Goal: Information Seeking & Learning: Check status

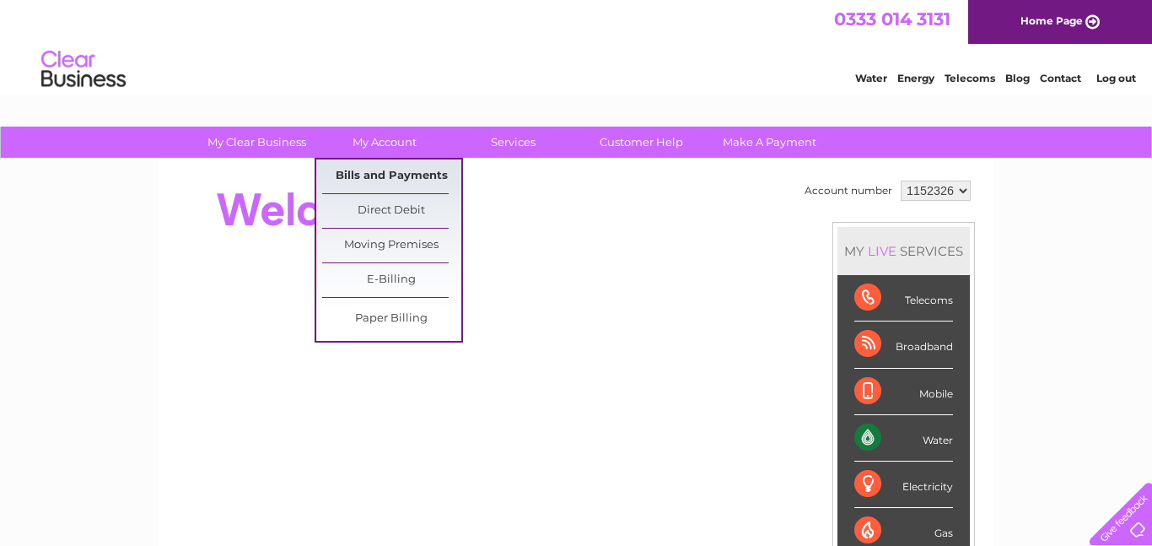
click at [388, 175] on link "Bills and Payments" at bounding box center [391, 176] width 139 height 34
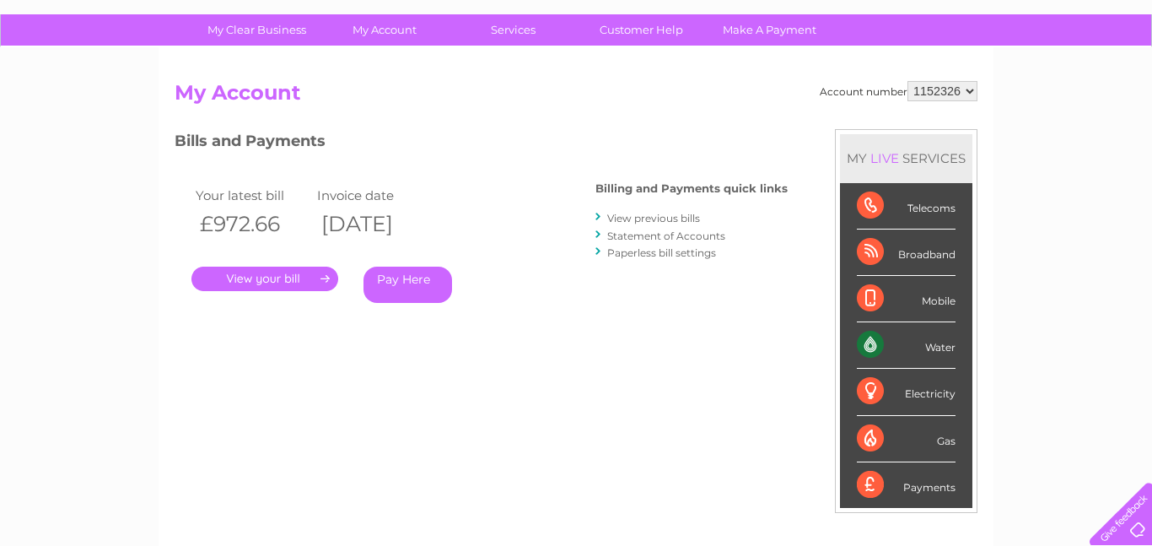
scroll to position [114, 0]
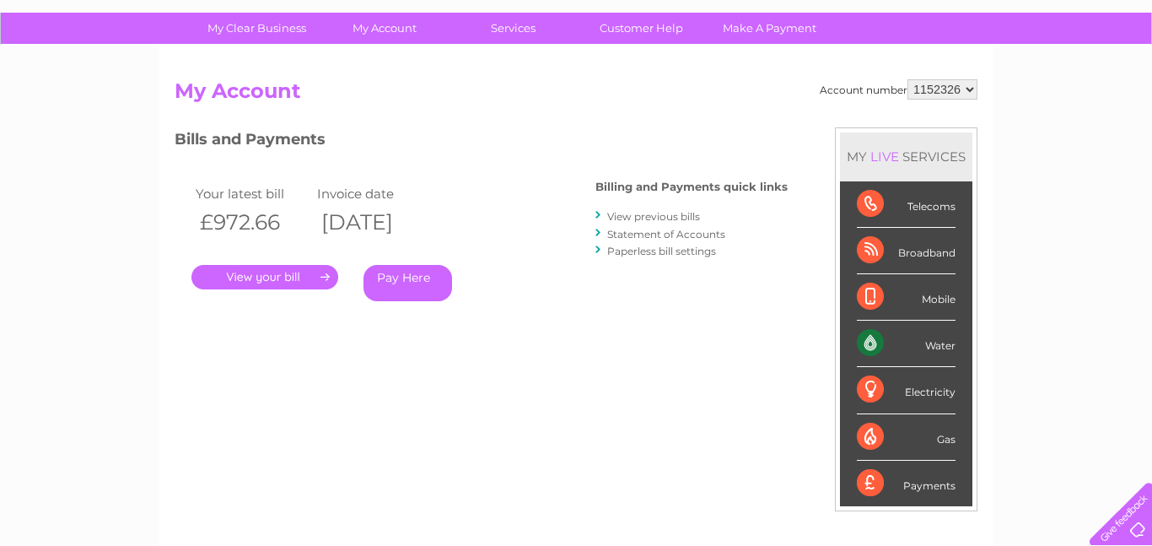
click at [292, 280] on link "." at bounding box center [265, 277] width 147 height 24
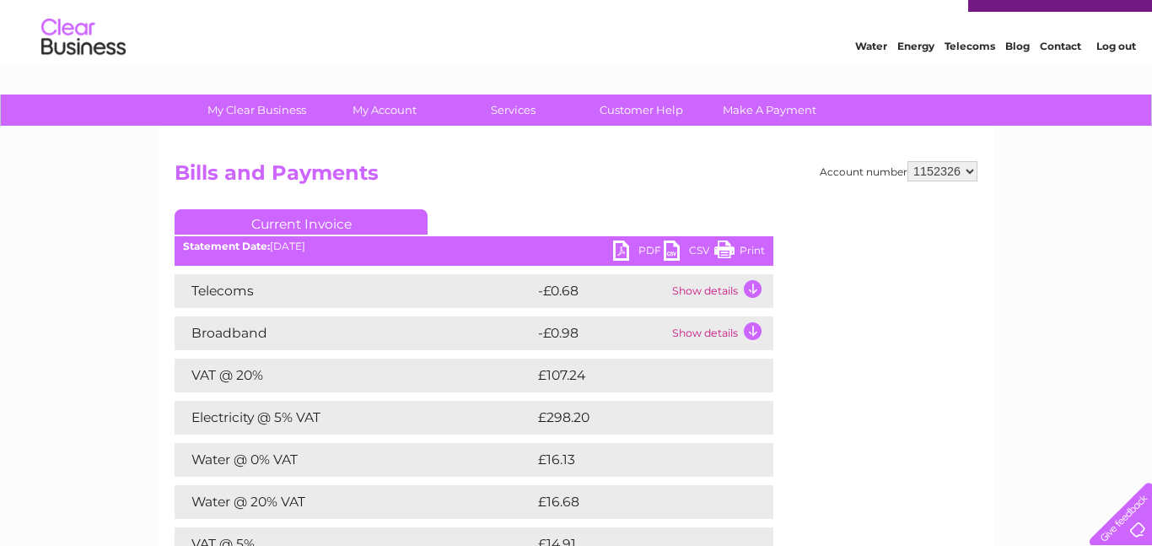
scroll to position [33, 0]
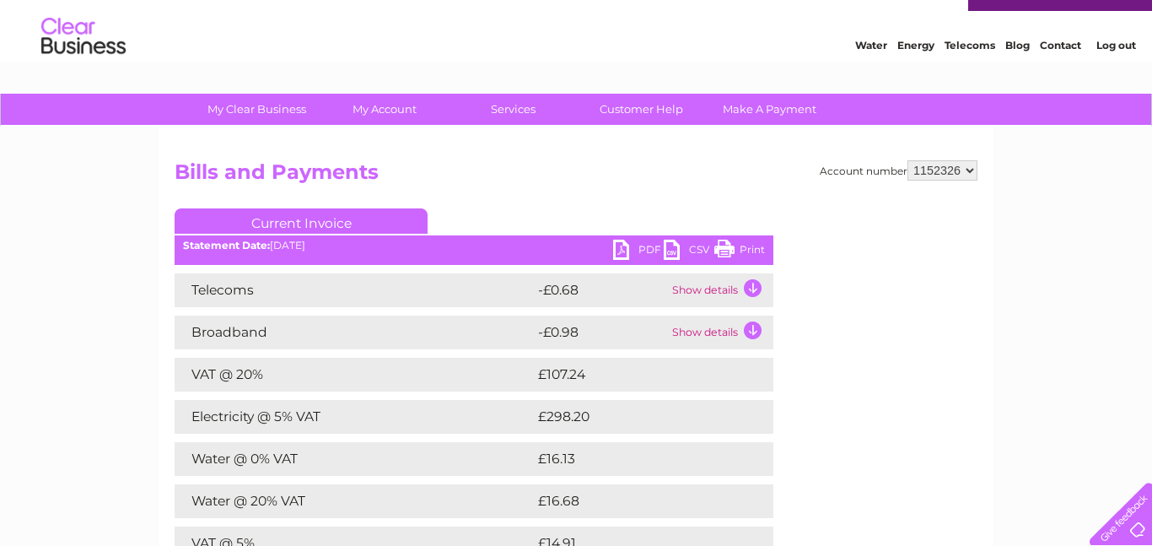
click at [640, 249] on link "PDF" at bounding box center [638, 252] width 51 height 24
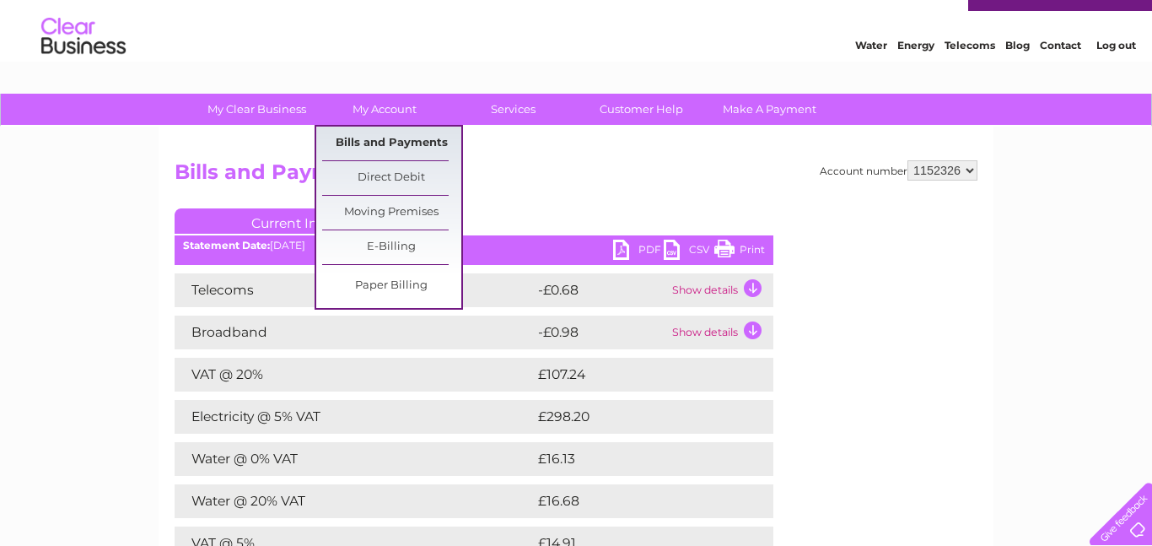
click at [376, 142] on link "Bills and Payments" at bounding box center [391, 144] width 139 height 34
